Goal: Find specific page/section: Find specific page/section

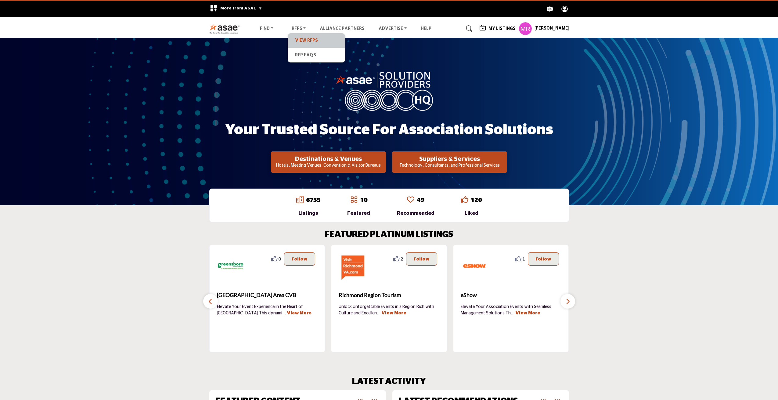
click at [309, 40] on link "View RFPs" at bounding box center [316, 40] width 51 height 9
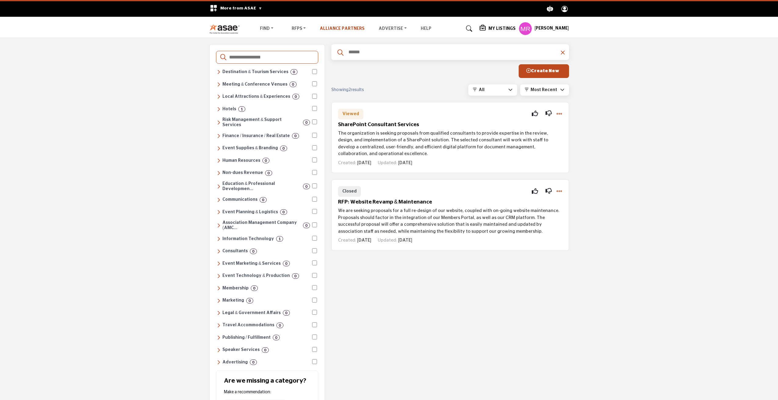
click at [336, 29] on link "Alliance Partners" at bounding box center [342, 29] width 45 height 4
